Goal: Information Seeking & Learning: Check status

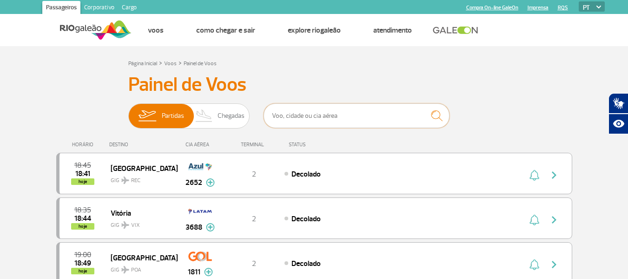
click at [314, 115] on input "text" at bounding box center [357, 115] width 186 height 25
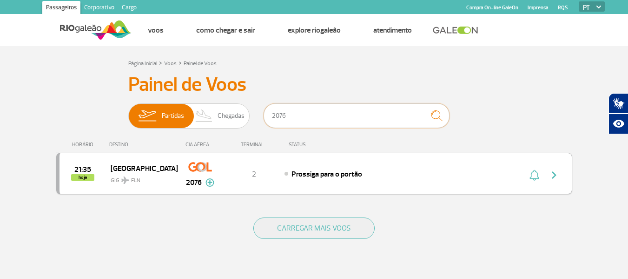
type input "2076"
click at [488, 169] on div "Prossiga para o portão" at bounding box center [387, 173] width 205 height 10
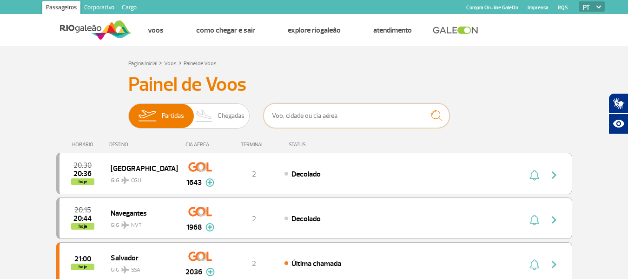
drag, startPoint x: 349, startPoint y: 115, endPoint x: 357, endPoint y: 118, distance: 7.9
click at [351, 115] on input "text" at bounding box center [357, 115] width 186 height 25
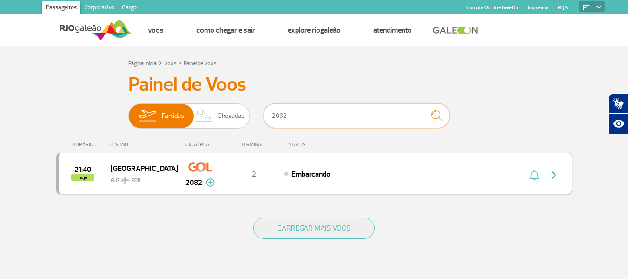
type input "2082"
click at [563, 174] on button "button" at bounding box center [556, 173] width 21 height 15
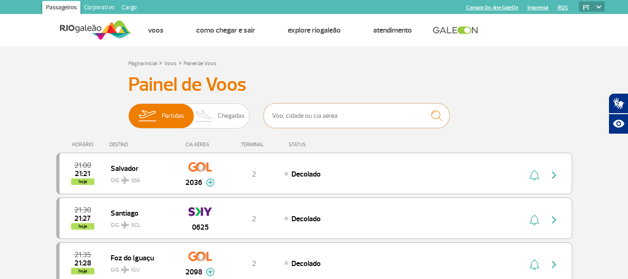
click at [367, 113] on input "text" at bounding box center [357, 115] width 186 height 25
type input "8"
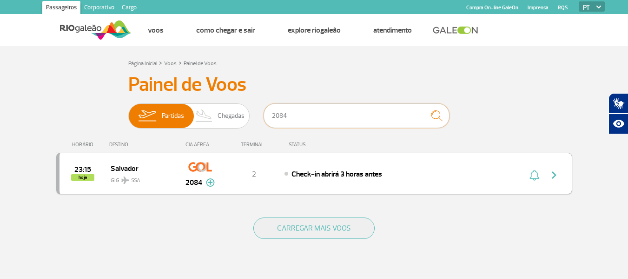
type input "2084"
click at [552, 180] on button "button" at bounding box center [556, 173] width 21 height 15
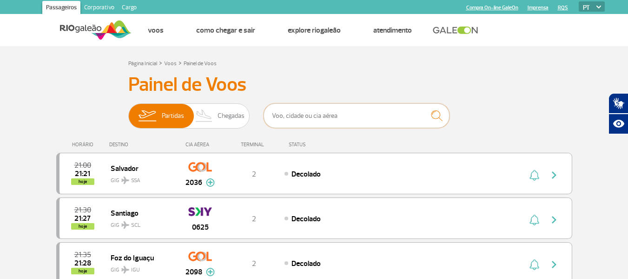
click at [321, 114] on input "text" at bounding box center [357, 115] width 186 height 25
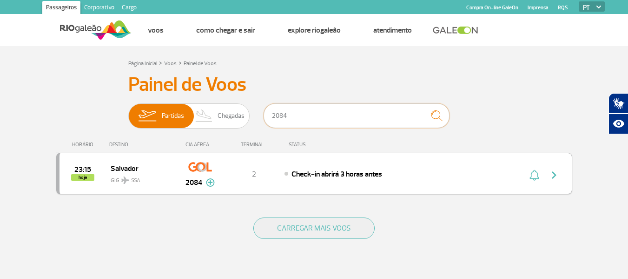
type input "2084"
click at [554, 180] on img "button" at bounding box center [554, 174] width 11 height 11
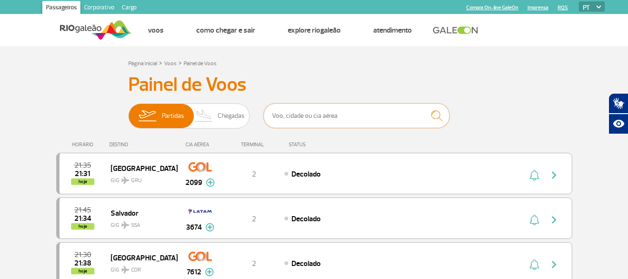
click at [314, 113] on input "text" at bounding box center [357, 115] width 186 height 25
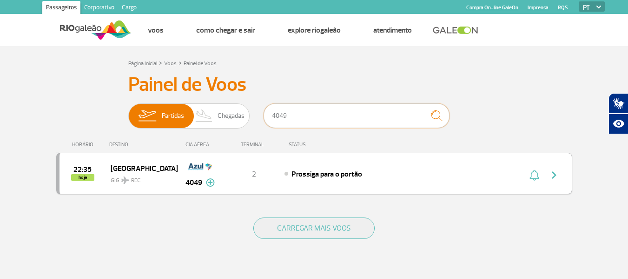
type input "4049"
click at [551, 178] on img "button" at bounding box center [554, 174] width 11 height 11
